Goal: Task Accomplishment & Management: Use online tool/utility

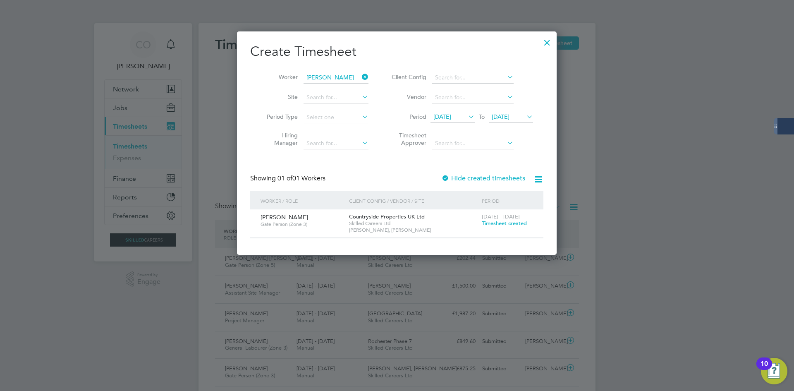
click at [493, 221] on span "Timesheet created" at bounding box center [504, 223] width 45 height 7
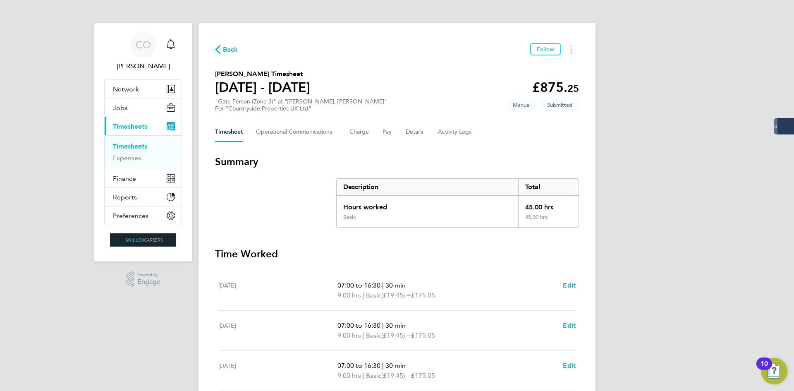
click at [228, 51] on span "Back" at bounding box center [230, 50] width 15 height 10
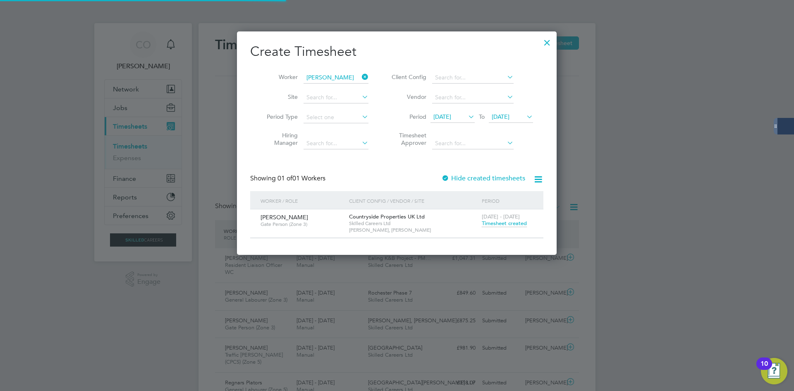
drag, startPoint x: 364, startPoint y: 77, endPoint x: 333, endPoint y: 77, distance: 31.0
click at [360, 77] on icon at bounding box center [360, 77] width 0 height 12
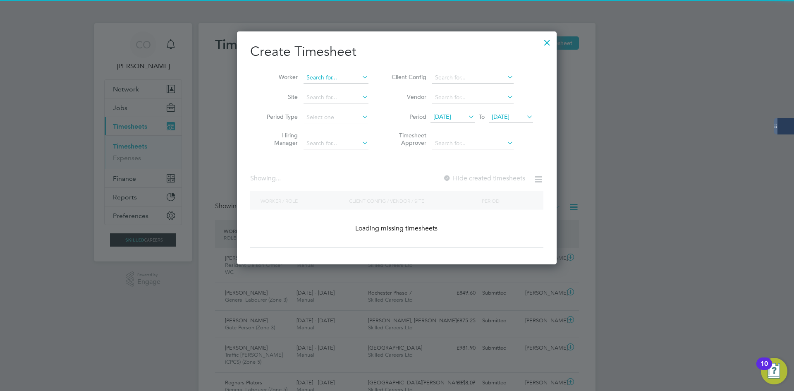
click at [328, 76] on input at bounding box center [336, 78] width 65 height 12
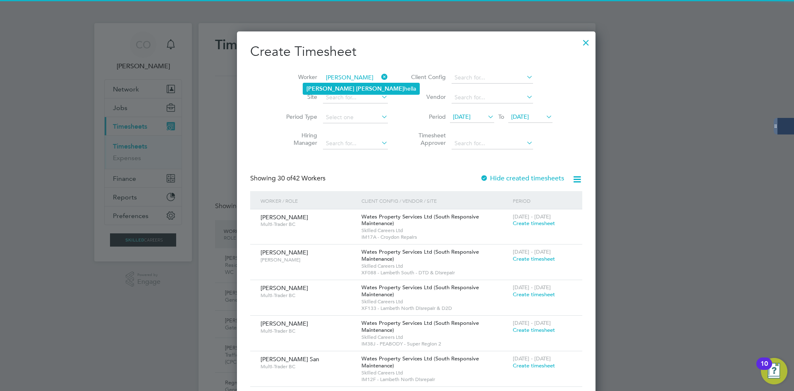
click at [356, 87] on li "[PERSON_NAME] hella" at bounding box center [361, 88] width 116 height 11
type input "[PERSON_NAME]"
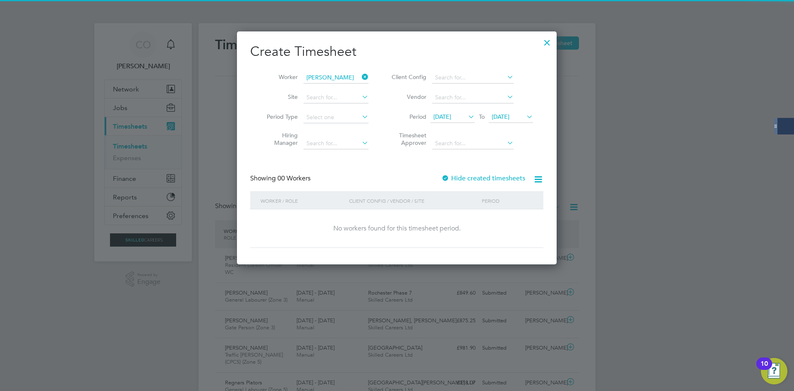
click at [459, 179] on label "Hide created timesheets" at bounding box center [483, 178] width 84 height 8
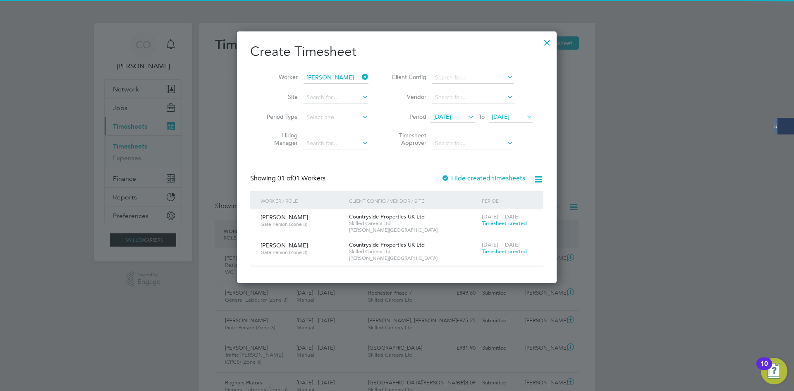
click at [496, 252] on span "Timesheet created" at bounding box center [504, 251] width 45 height 7
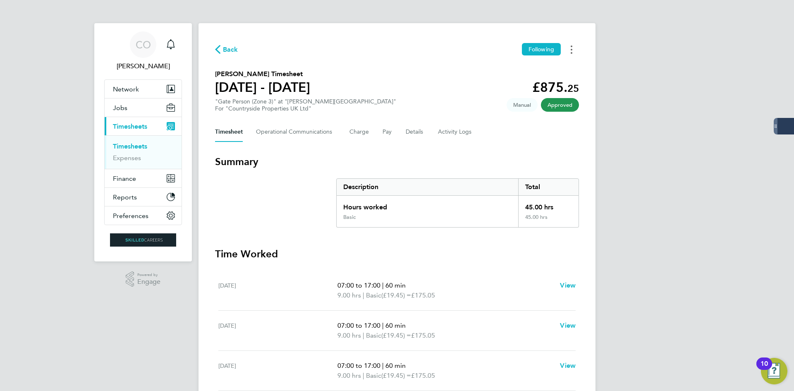
click at [576, 50] on button "Timesheets Menu" at bounding box center [571, 49] width 15 height 13
click at [539, 76] on div "Download timesheet" at bounding box center [529, 67] width 99 height 23
click at [539, 72] on link "Download timesheet" at bounding box center [529, 68] width 99 height 17
click at [235, 48] on span "Back" at bounding box center [230, 50] width 15 height 10
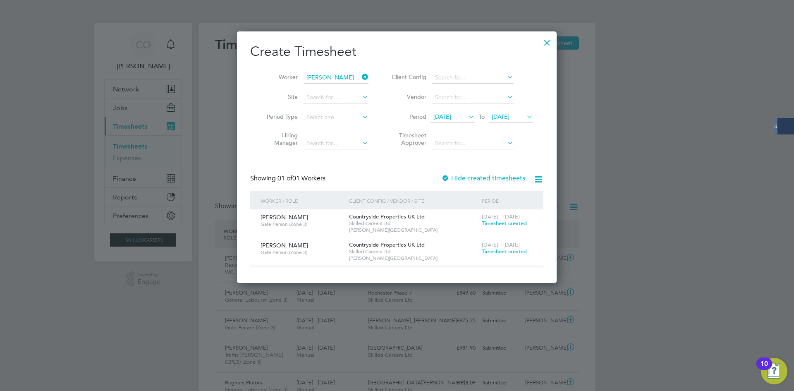
click at [360, 74] on icon at bounding box center [360, 77] width 0 height 12
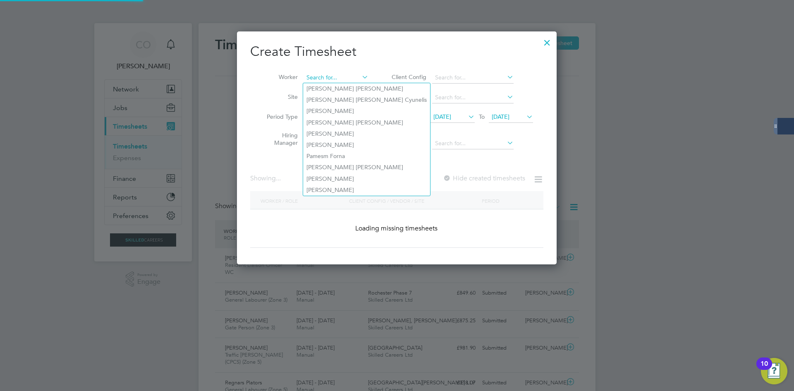
click at [345, 77] on input at bounding box center [336, 78] width 65 height 12
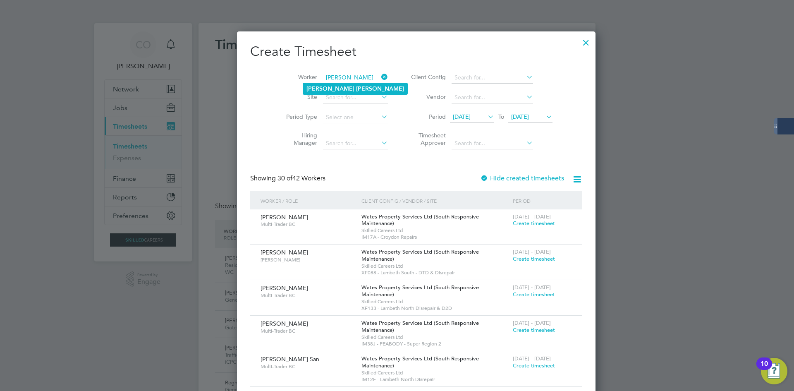
click at [360, 90] on li "[PERSON_NAME]" at bounding box center [355, 88] width 104 height 11
type input "[PERSON_NAME]"
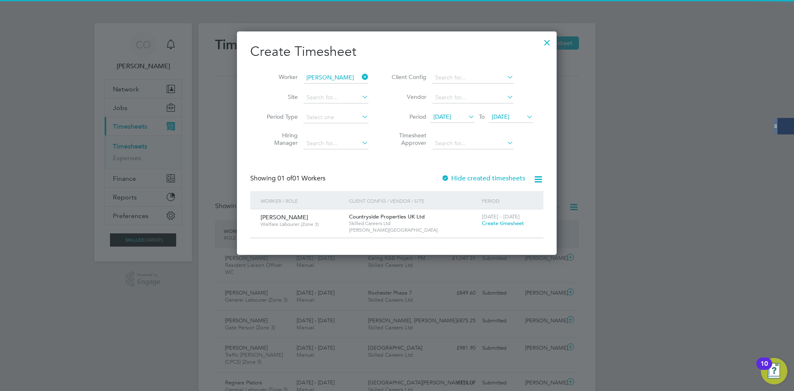
click at [456, 181] on label "Hide created timesheets" at bounding box center [483, 178] width 84 height 8
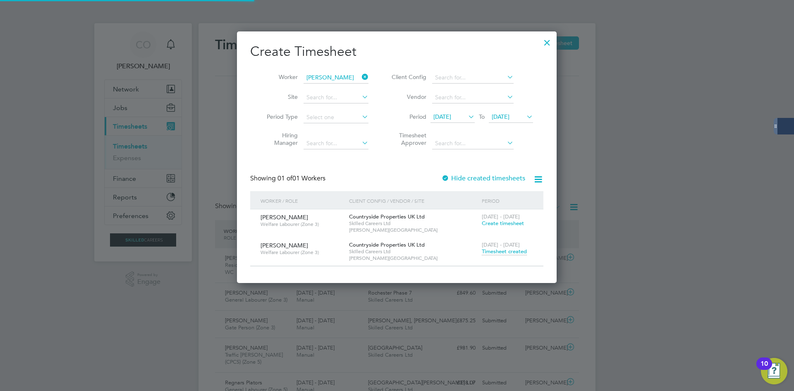
click at [486, 249] on span "Timesheet created" at bounding box center [504, 251] width 45 height 7
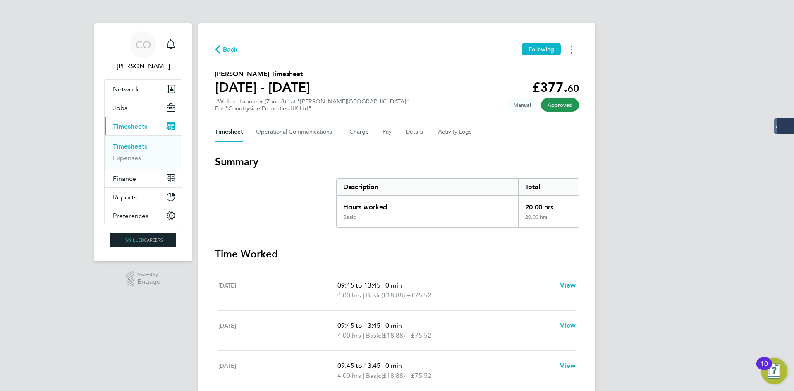
click at [571, 51] on icon "Timesheets Menu" at bounding box center [572, 49] width 2 height 8
